Goal: Transaction & Acquisition: Download file/media

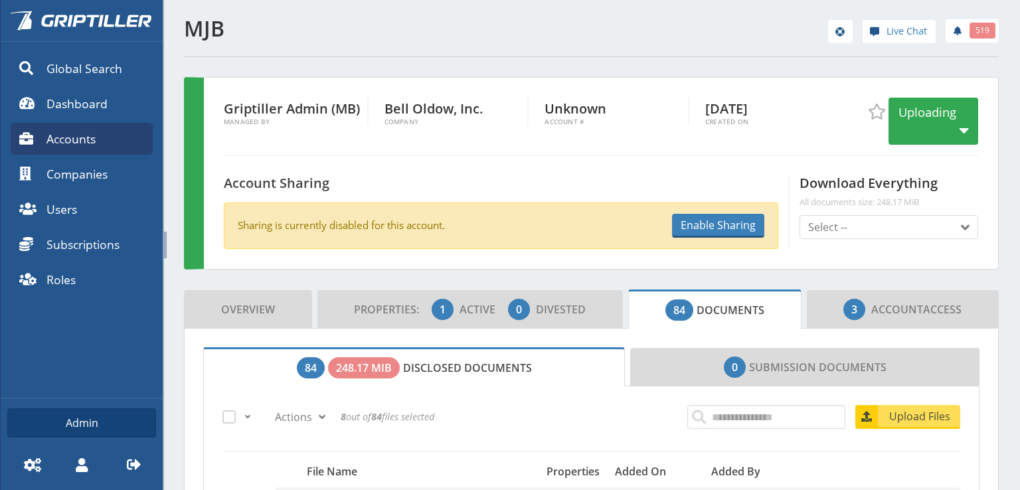
click at [709, 304] on span "84 Documents" at bounding box center [715, 310] width 99 height 27
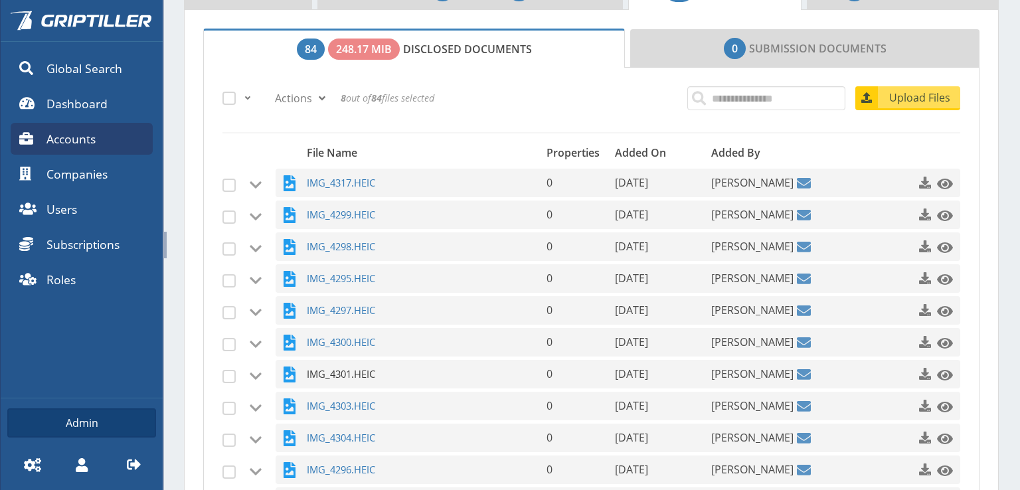
scroll to position [332, 0]
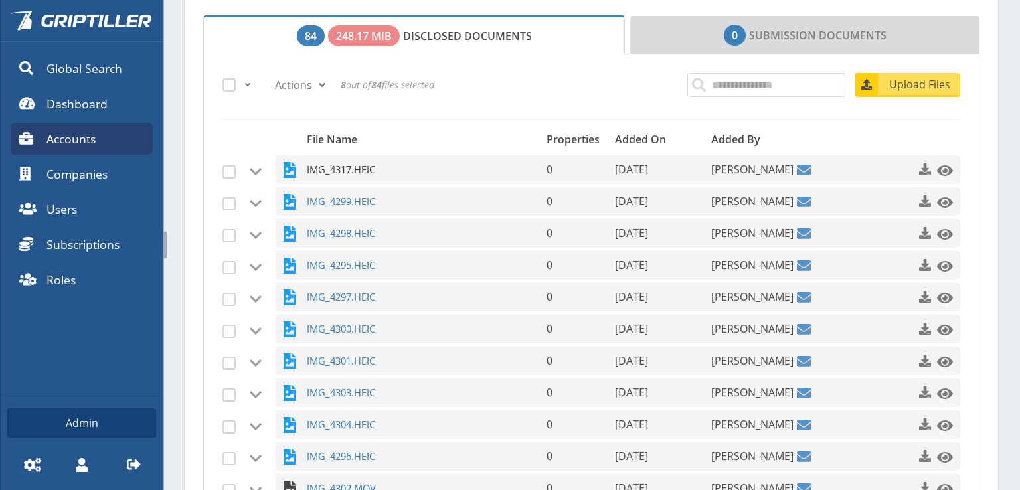
click at [329, 165] on span "IMG_4317.HEIC" at bounding box center [410, 169] width 206 height 29
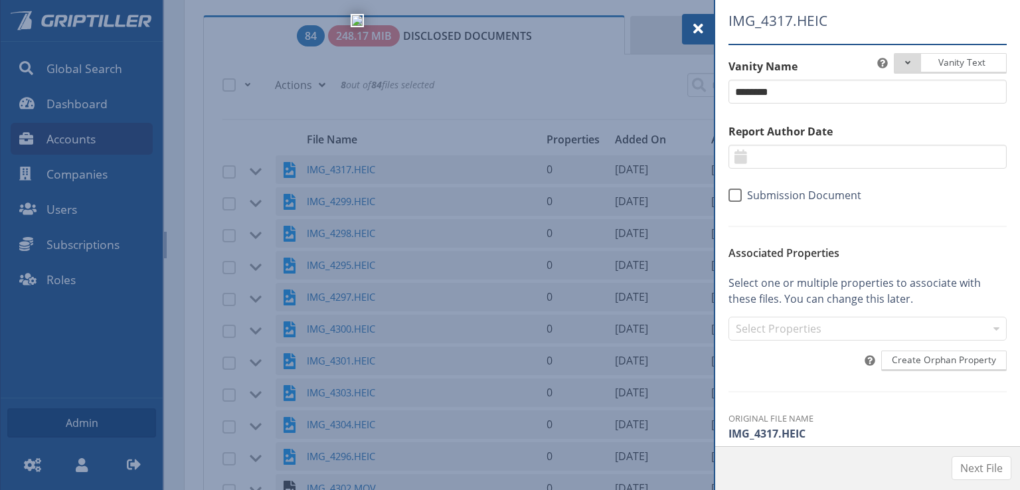
click at [693, 26] on span at bounding box center [698, 29] width 16 height 16
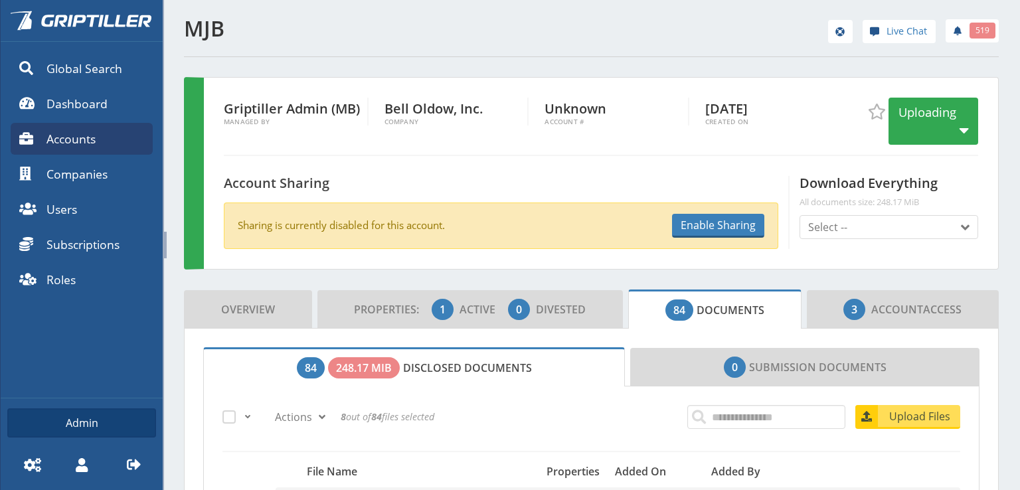
click at [244, 415] on span at bounding box center [247, 417] width 11 height 11
click at [260, 444] on link "All" at bounding box center [306, 446] width 126 height 22
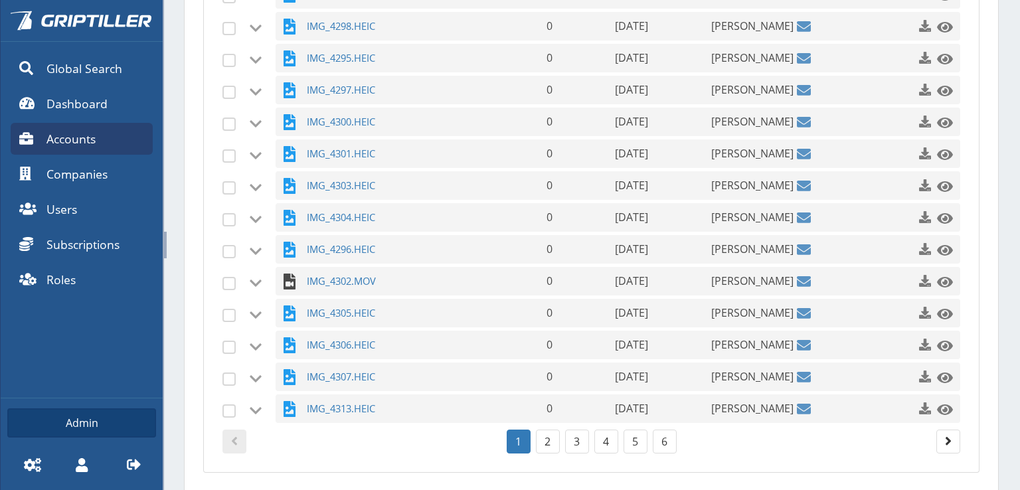
scroll to position [590, 0]
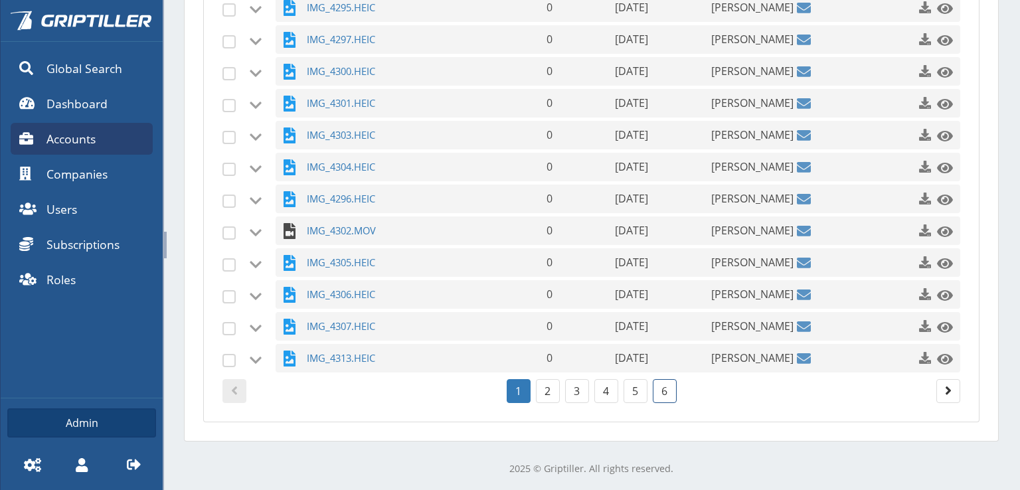
click at [653, 386] on link "6" at bounding box center [665, 391] width 24 height 24
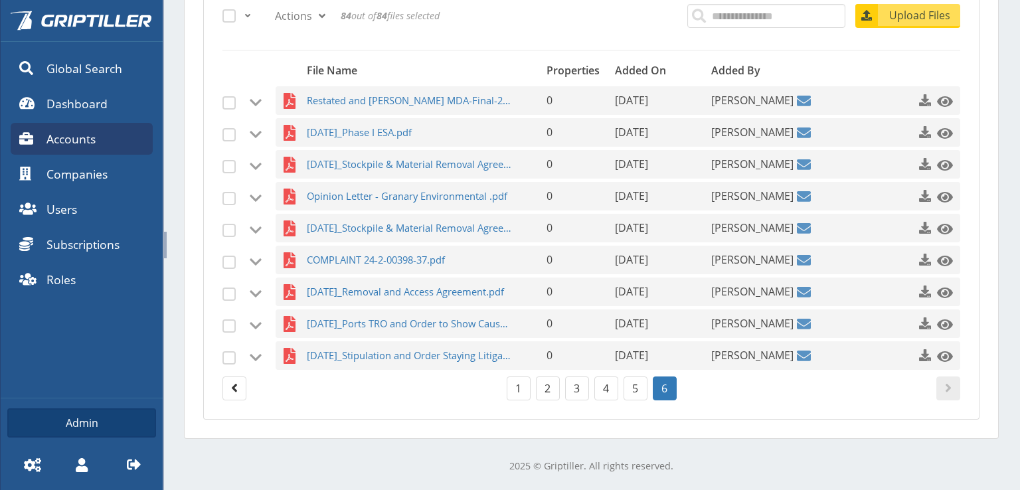
scroll to position [399, 0]
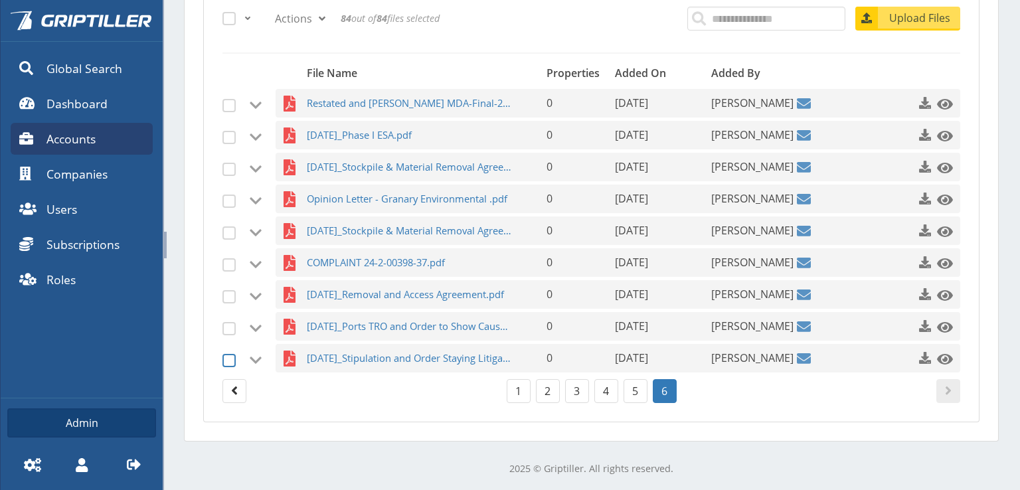
click at [229, 358] on span at bounding box center [229, 360] width 13 height 13
click at [227, 322] on span at bounding box center [229, 328] width 13 height 13
click at [231, 296] on span at bounding box center [229, 296] width 13 height 13
click at [229, 262] on span at bounding box center [229, 264] width 13 height 13
click at [223, 232] on span at bounding box center [229, 233] width 13 height 13
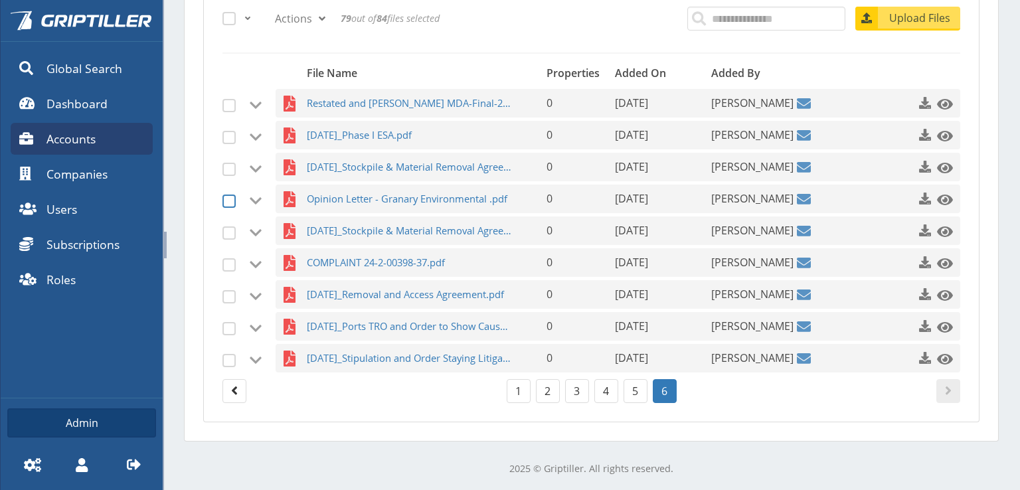
click at [229, 204] on span at bounding box center [229, 201] width 13 height 13
click at [225, 163] on span at bounding box center [229, 169] width 13 height 13
click at [229, 136] on span at bounding box center [229, 137] width 13 height 13
click at [225, 104] on span at bounding box center [229, 105] width 13 height 13
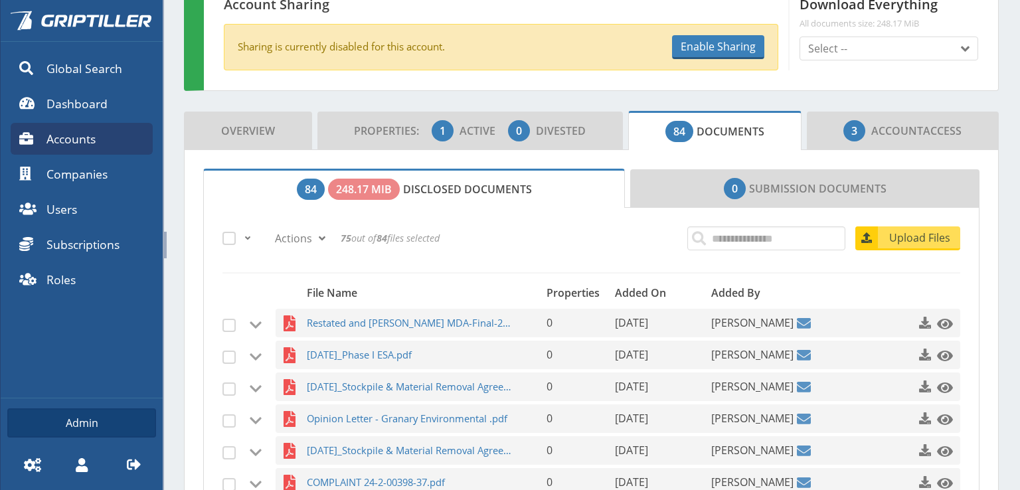
scroll to position [133, 0]
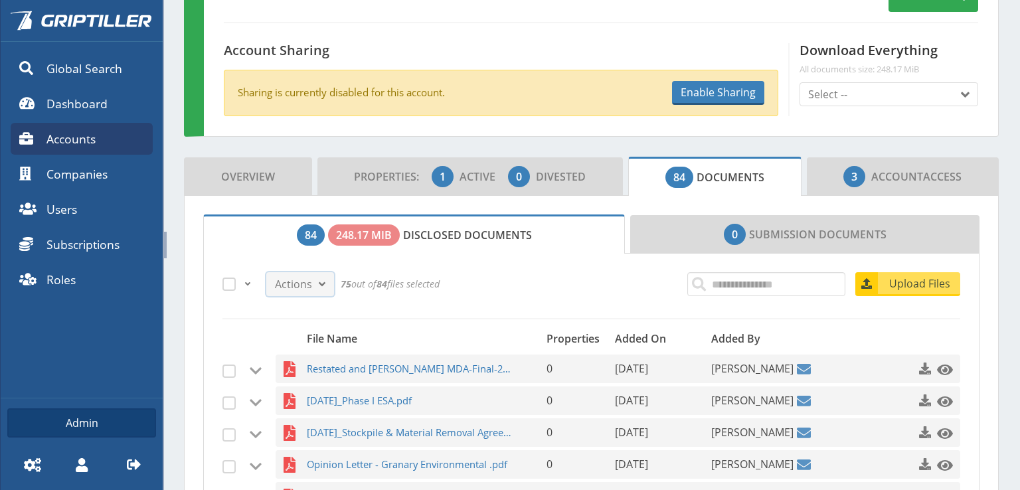
click at [322, 283] on span at bounding box center [322, 284] width 16 height 16
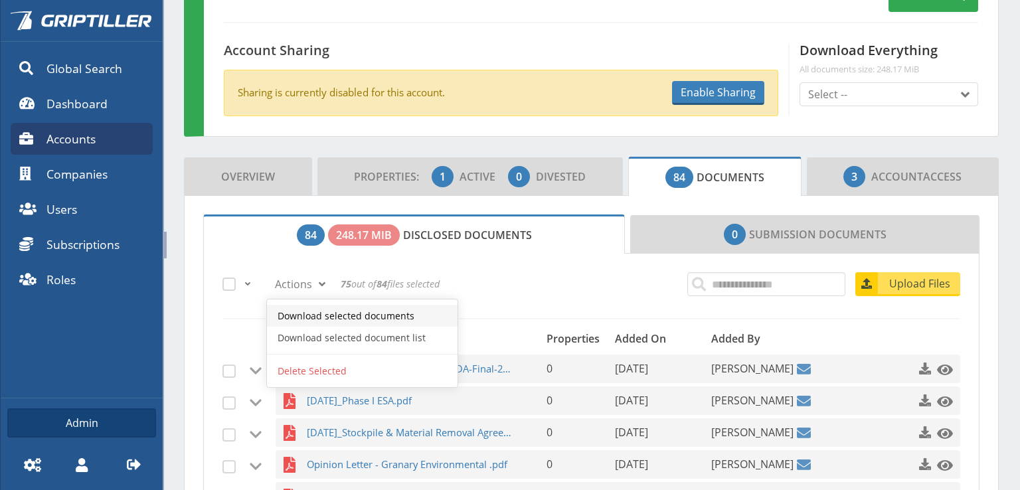
click at [316, 310] on link "Download selected documents" at bounding box center [362, 316] width 191 height 22
